Goal: Task Accomplishment & Management: Use online tool/utility

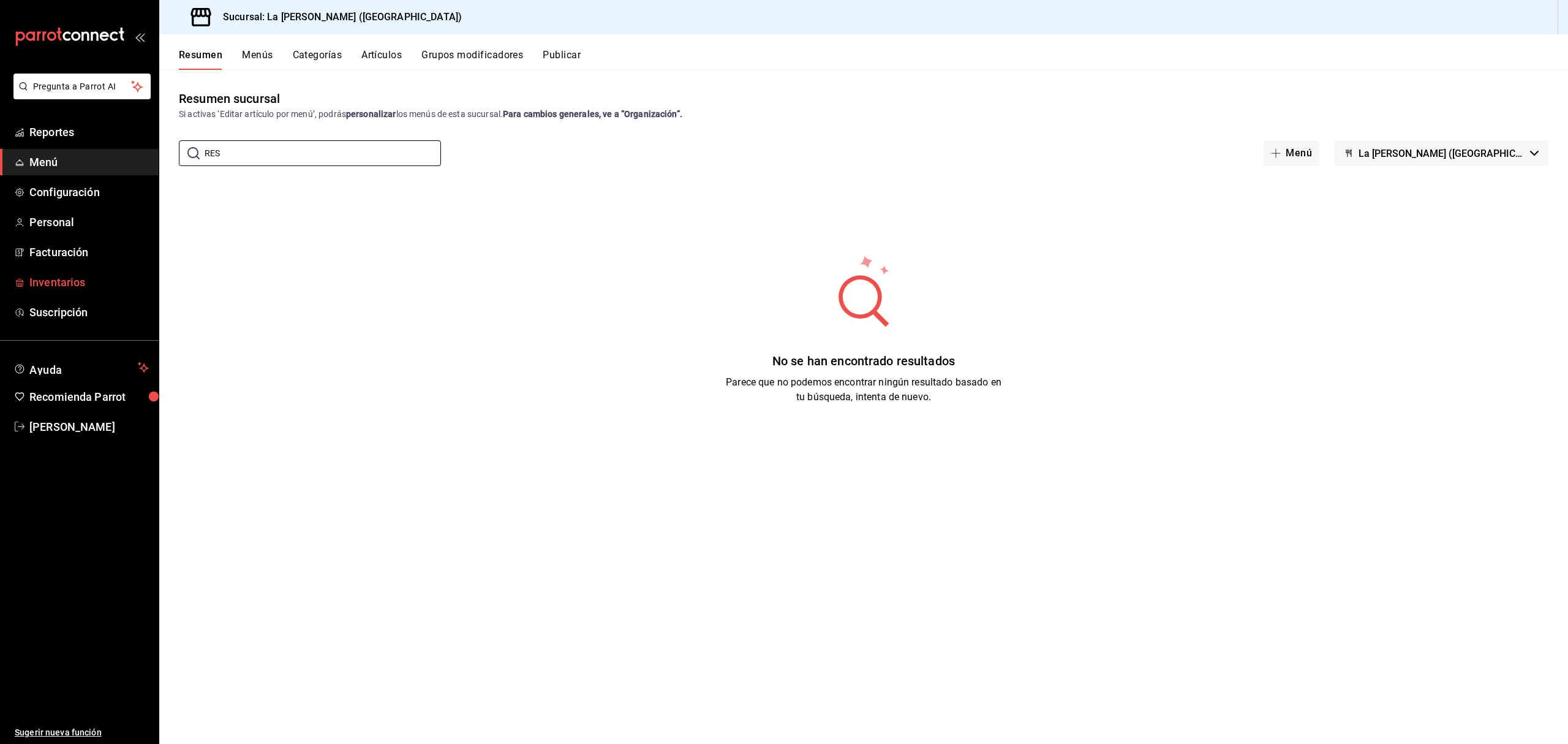
click at [60, 288] on span "Inventarios" at bounding box center [89, 282] width 120 height 16
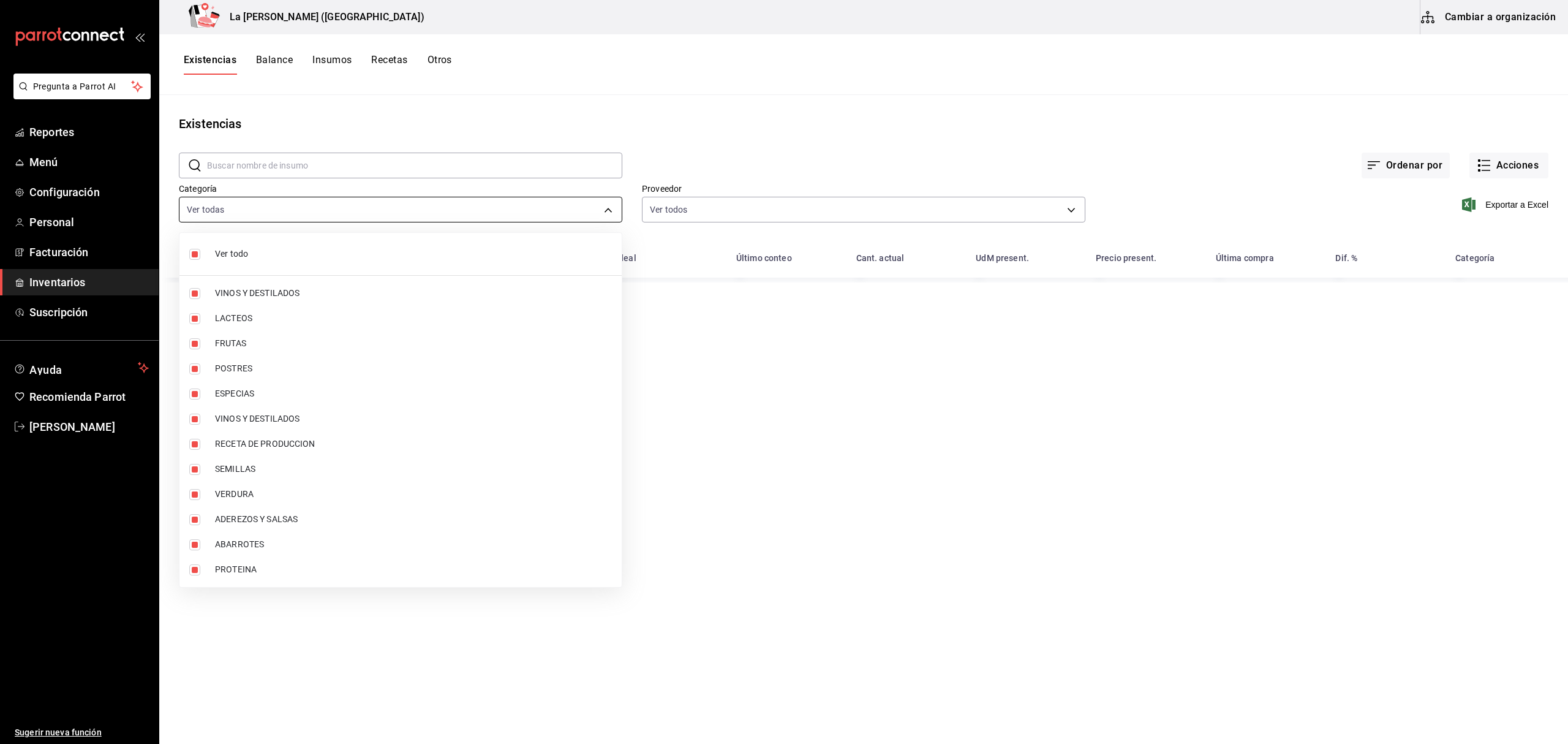
click at [278, 221] on body "Pregunta a Parrot AI Reportes Menú Configuración Personal Facturación Inventari…" at bounding box center [784, 367] width 1568 height 735
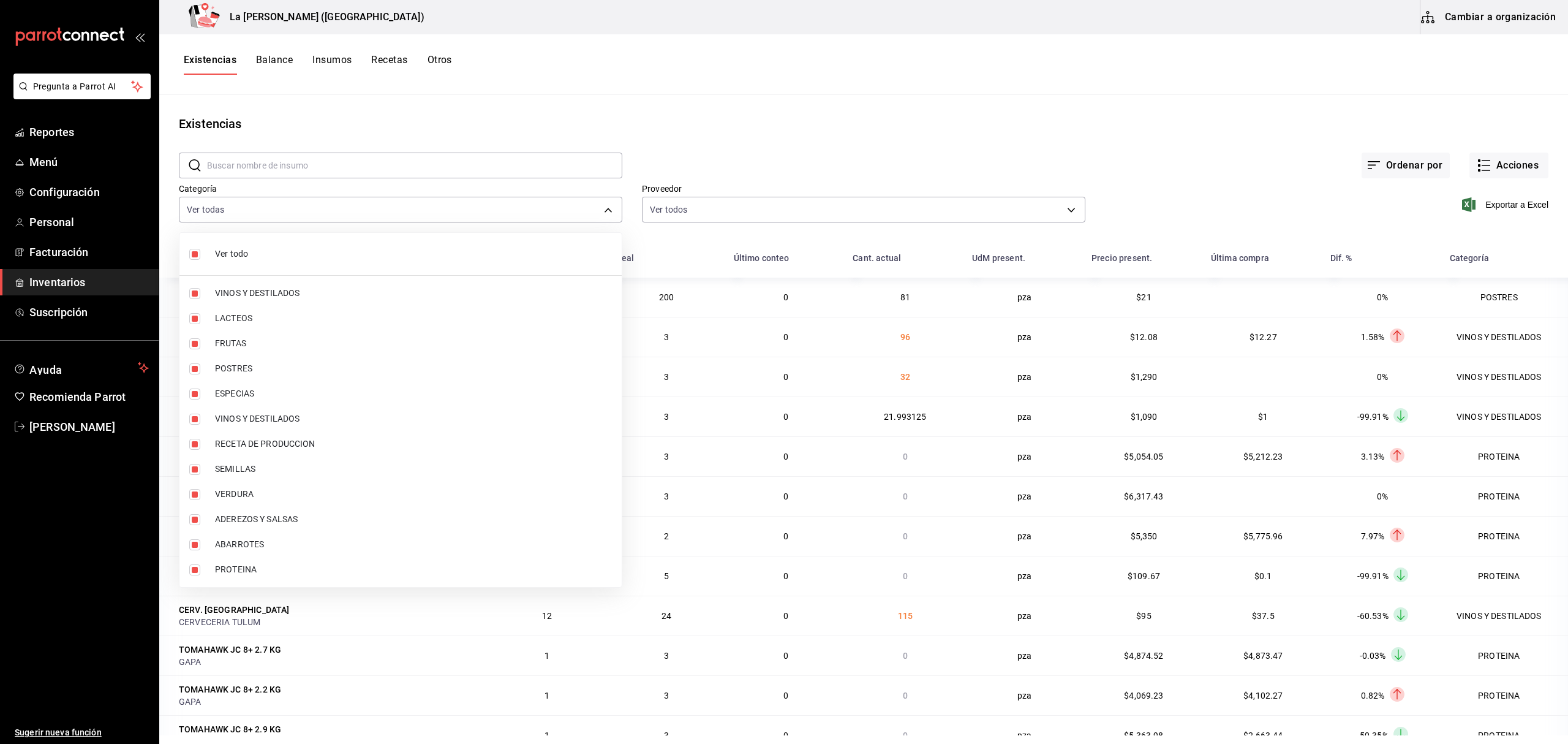
click at [199, 259] on li "Ver todo" at bounding box center [401, 254] width 443 height 33
checkbox input "false"
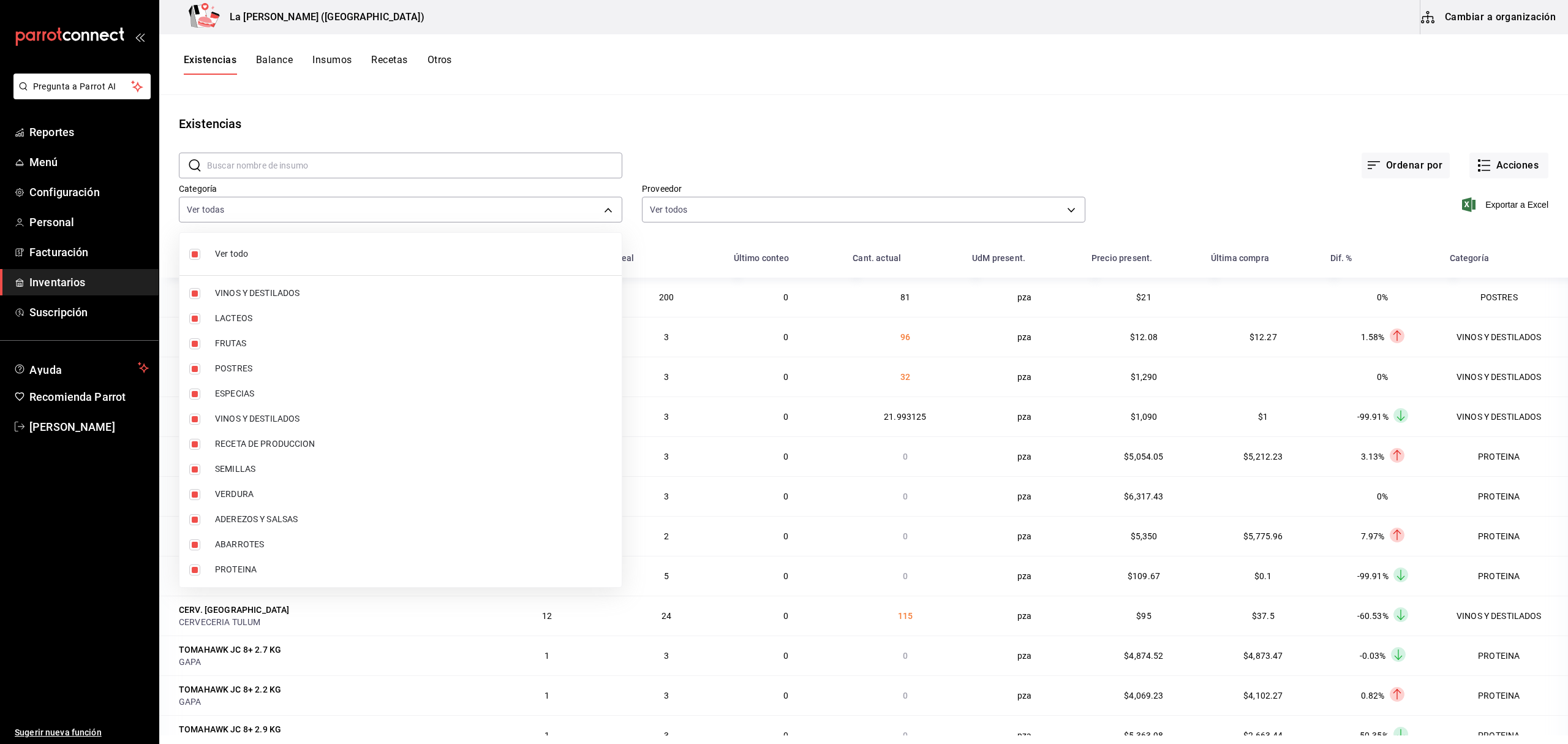
checkbox input "false"
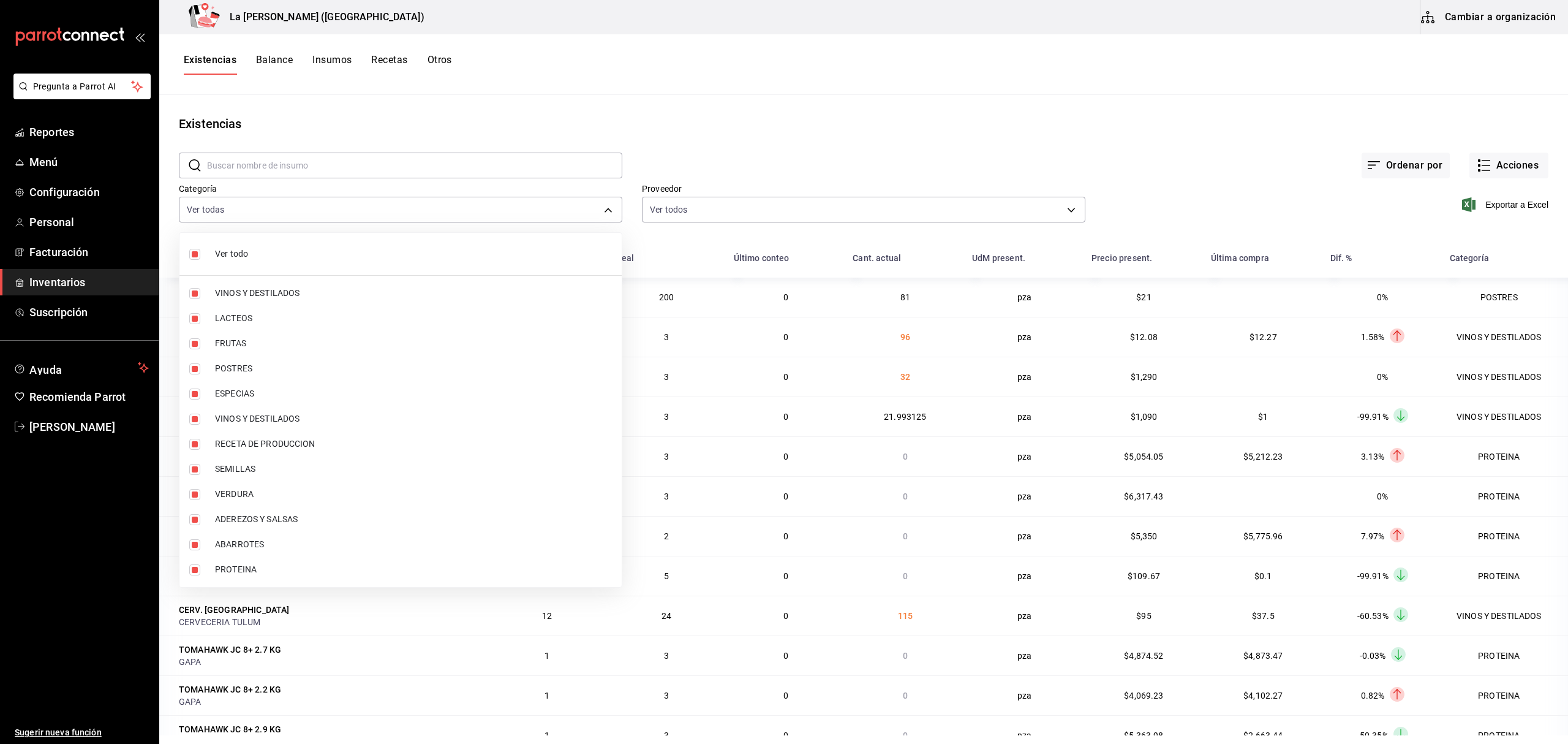
checkbox input "false"
click at [192, 367] on input "checkbox" at bounding box center [195, 369] width 11 height 11
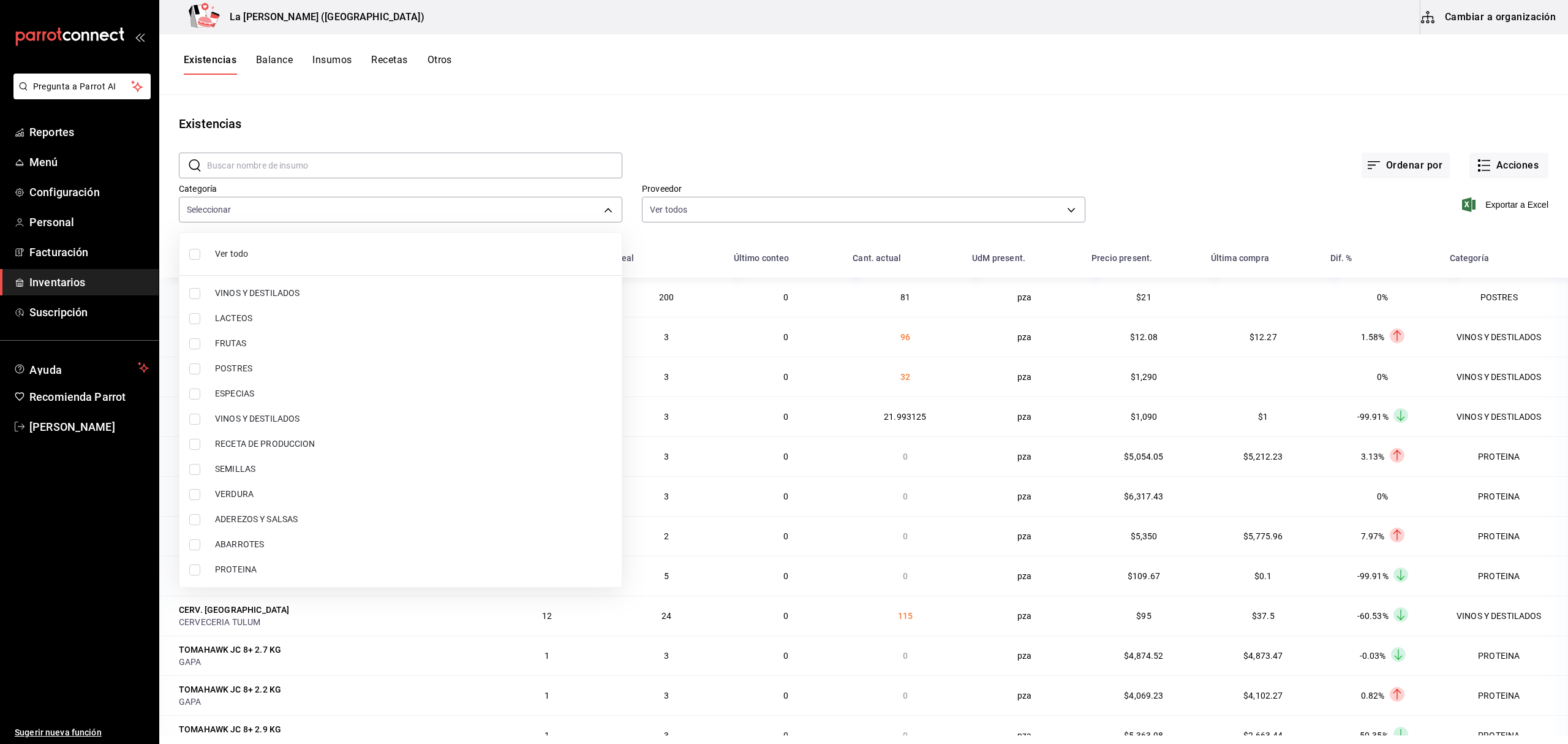
checkbox input "true"
type input "300b8f87-2b59-439f-b980-3e97300322fa"
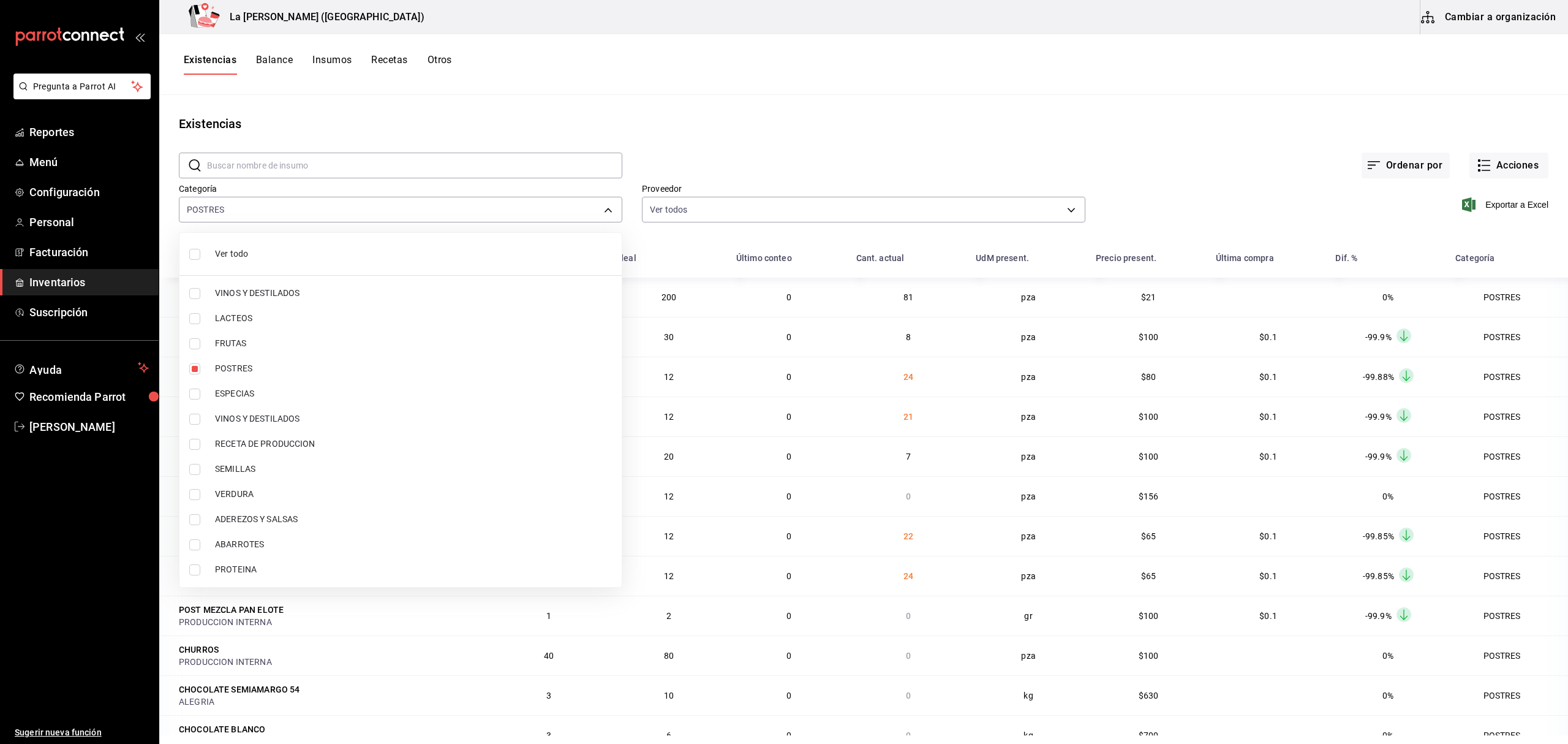
click at [195, 569] on input "checkbox" at bounding box center [195, 569] width 11 height 11
checkbox input "true"
type input "300b8f87-2b59-439f-b980-3e97300322fa,89020659-a685-42c8-84d5-b1543ef933a3"
click at [1098, 99] on div at bounding box center [784, 372] width 1568 height 744
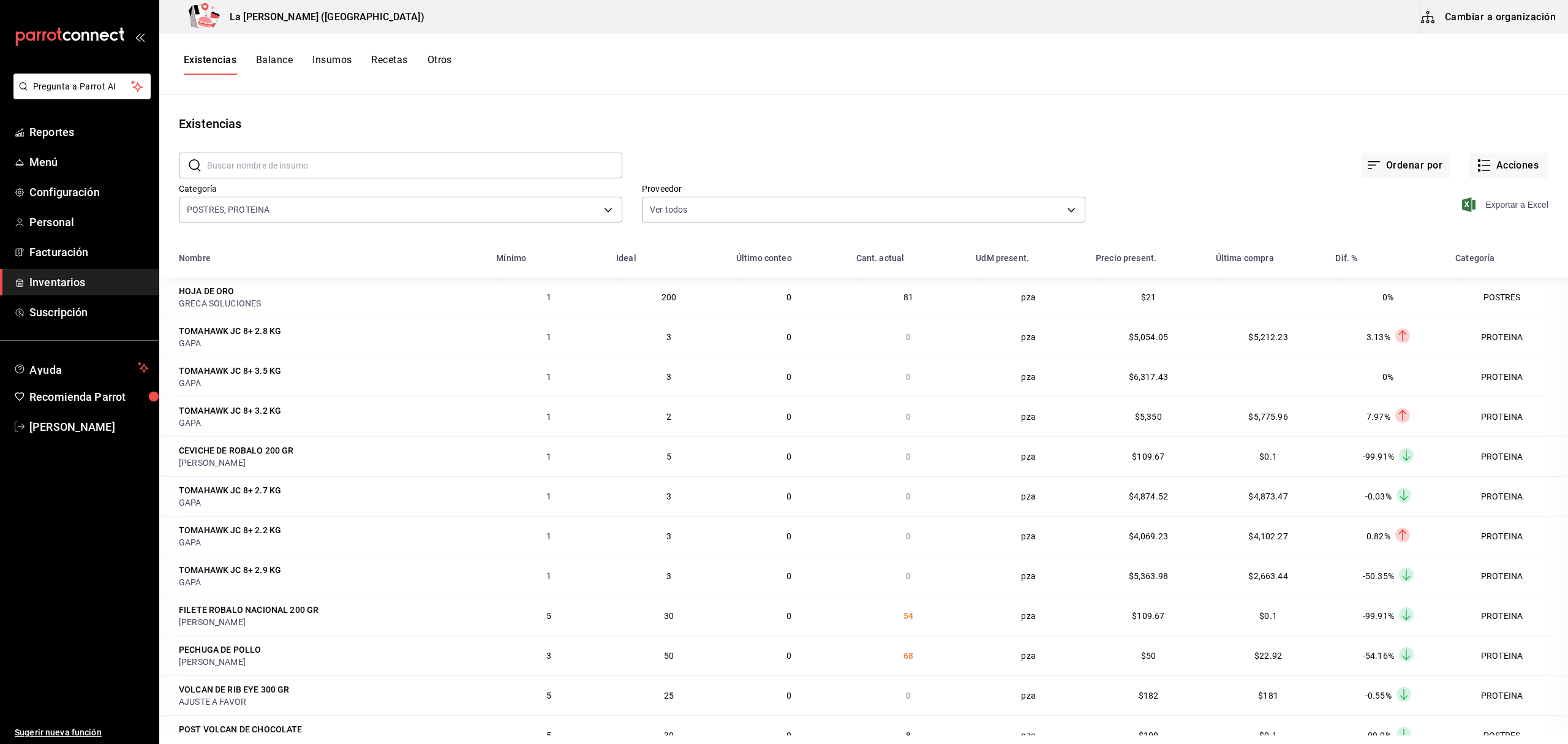
click at [1496, 204] on span "Exportar a Excel" at bounding box center [1507, 204] width 84 height 15
click at [69, 277] on span "Inventarios" at bounding box center [89, 282] width 120 height 16
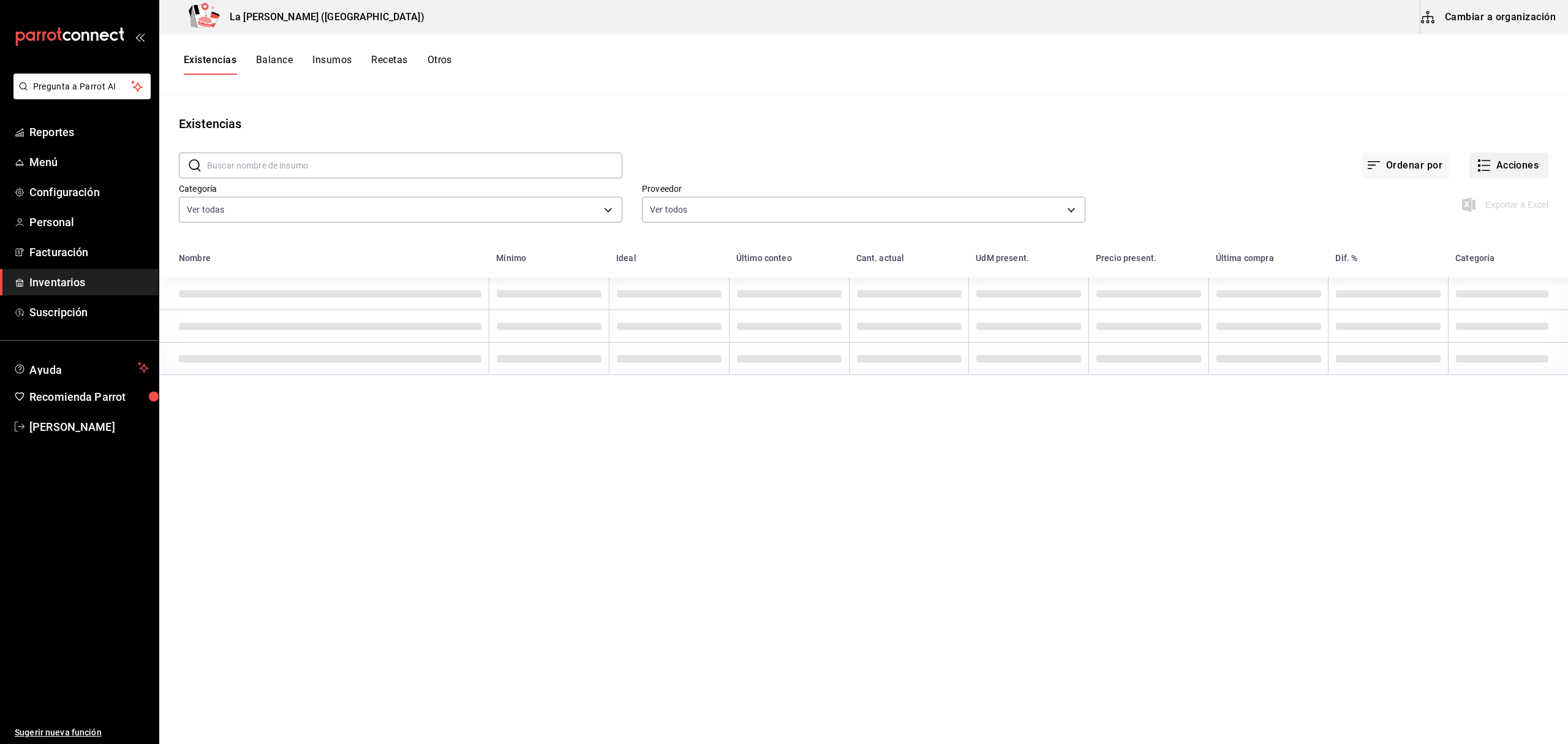
click at [1479, 149] on div "Ordenar por Acciones" at bounding box center [1085, 155] width 927 height 45
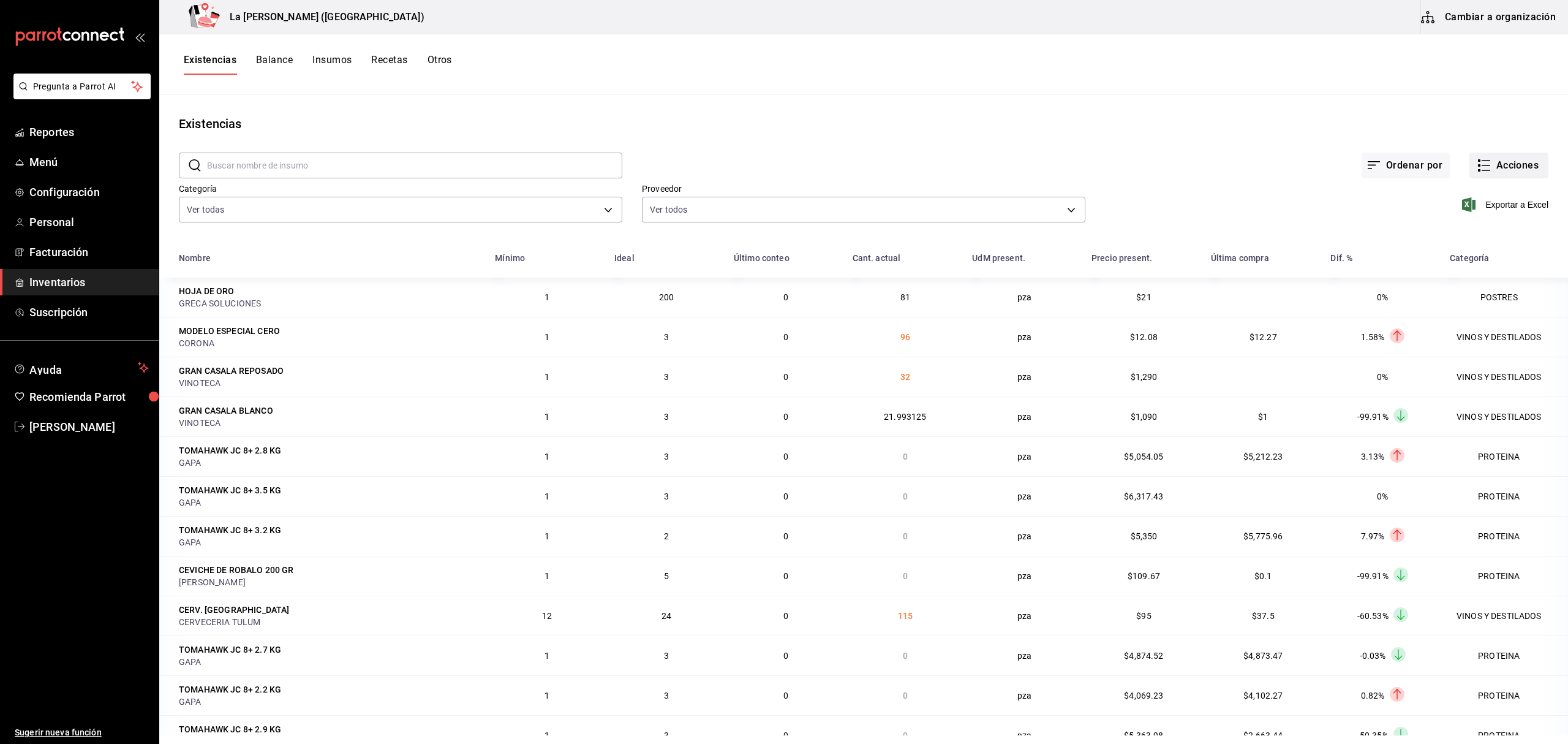
click at [1486, 167] on button "Acciones" at bounding box center [1509, 165] width 79 height 26
click at [1472, 227] on span "Compra" at bounding box center [1497, 231] width 103 height 13
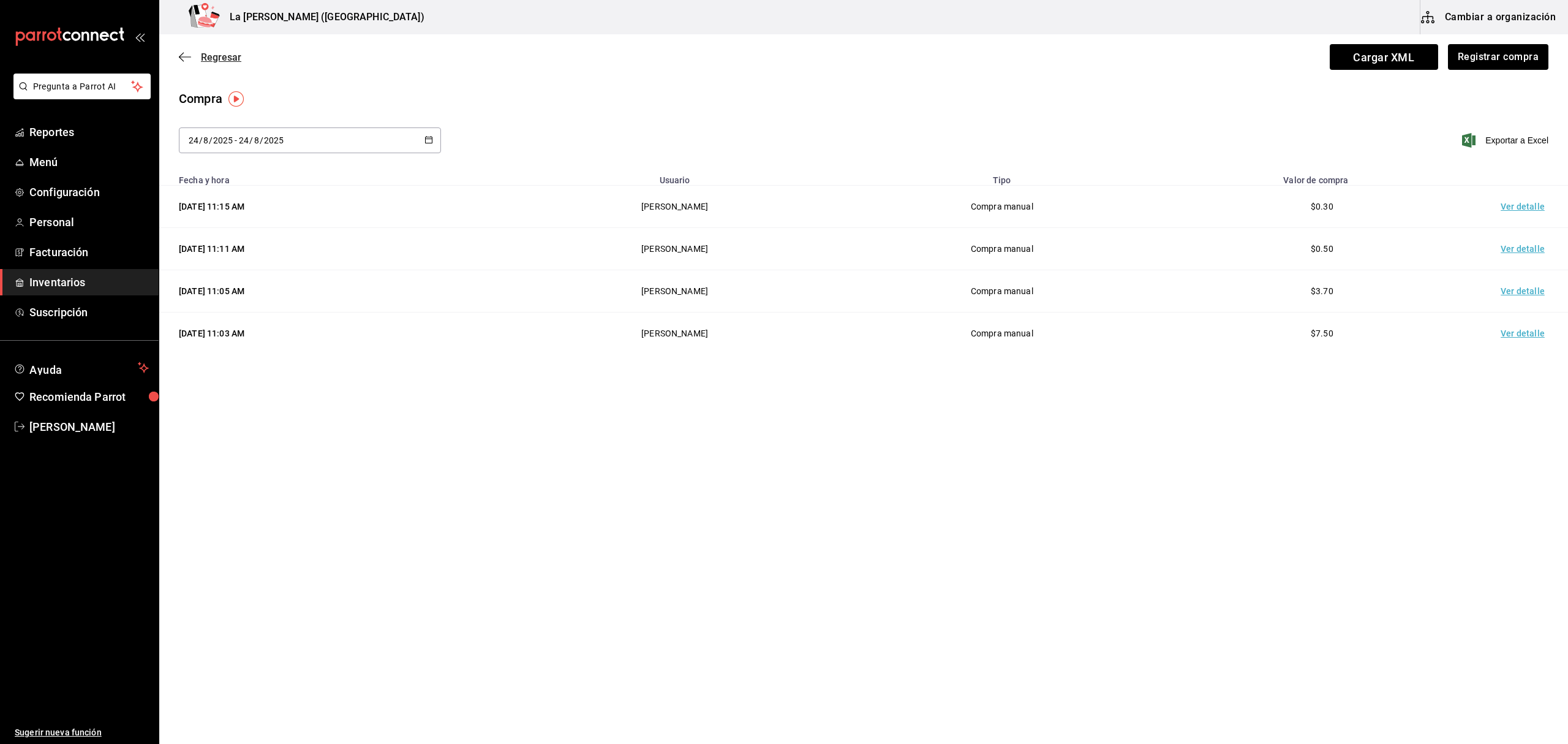
click at [216, 57] on span "Regresar" at bounding box center [221, 57] width 40 height 12
